Goal: Transaction & Acquisition: Purchase product/service

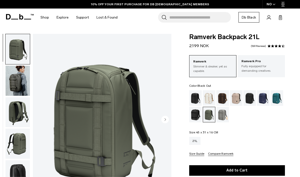
click at [194, 100] on div "Black Out" at bounding box center [195, 99] width 13 height 16
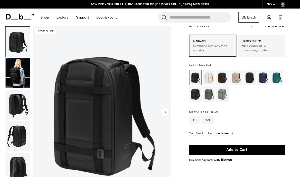
scroll to position [20, 0]
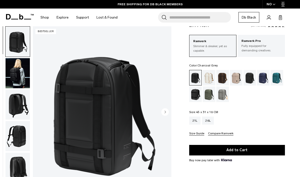
click at [250, 79] on div "Charcoal Grey" at bounding box center [250, 78] width 13 height 16
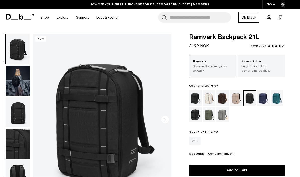
scroll to position [6, 0]
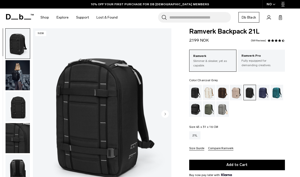
click at [196, 109] on div "Reflective Black" at bounding box center [195, 110] width 13 height 16
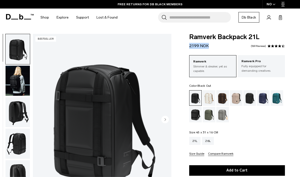
click at [214, 49] on form "Ramverk Backpack 21L 2.199 NOK 4.7 star rating 569 Reviews Ramverk Slimmer & sl…" at bounding box center [237, 132] width 96 height 196
click at [234, 48] on div "Ramverk Backpack 21L 2.199 NOK 4.7 star rating 569 Reviews" at bounding box center [237, 41] width 96 height 15
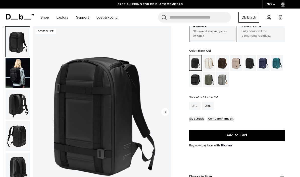
scroll to position [40, 0]
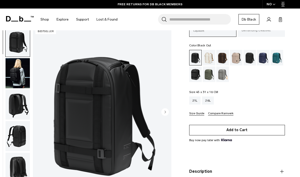
click at [247, 131] on button "Add to Cart" at bounding box center [237, 130] width 96 height 11
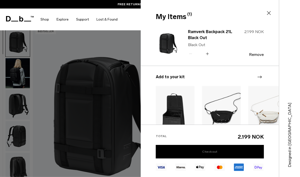
click at [220, 159] on link "Checkout" at bounding box center [210, 152] width 108 height 14
